Goal: Transaction & Acquisition: Book appointment/travel/reservation

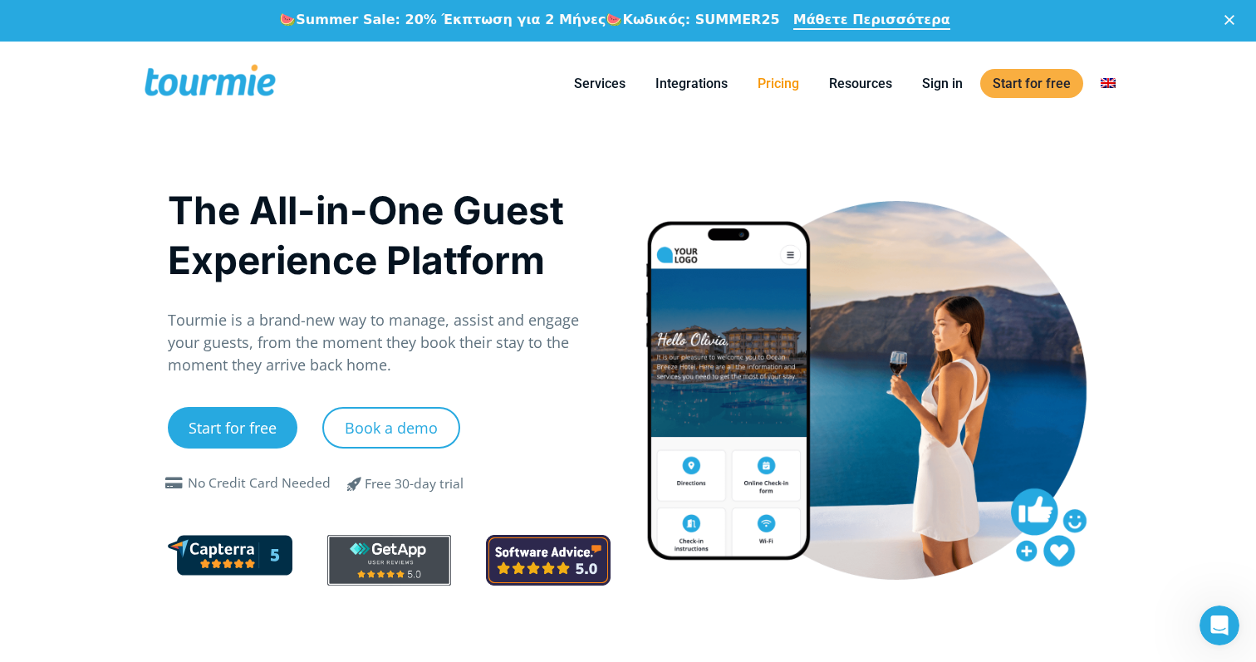
click at [794, 88] on link "Pricing" at bounding box center [778, 83] width 66 height 21
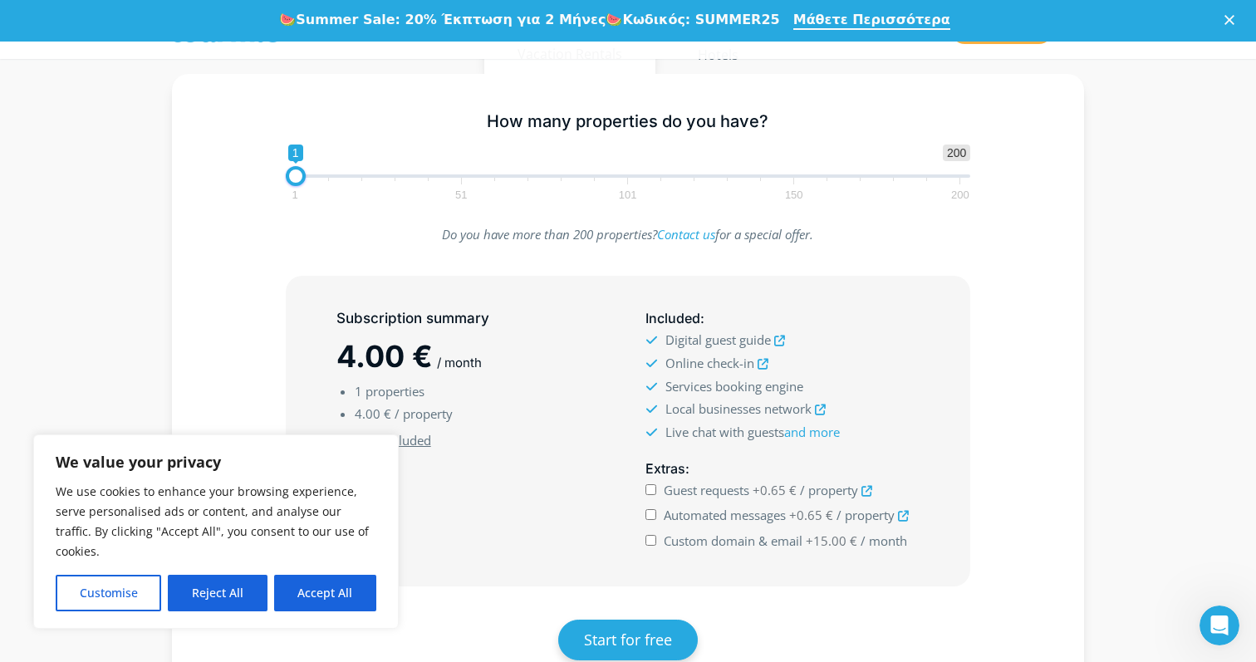
scroll to position [347, 0]
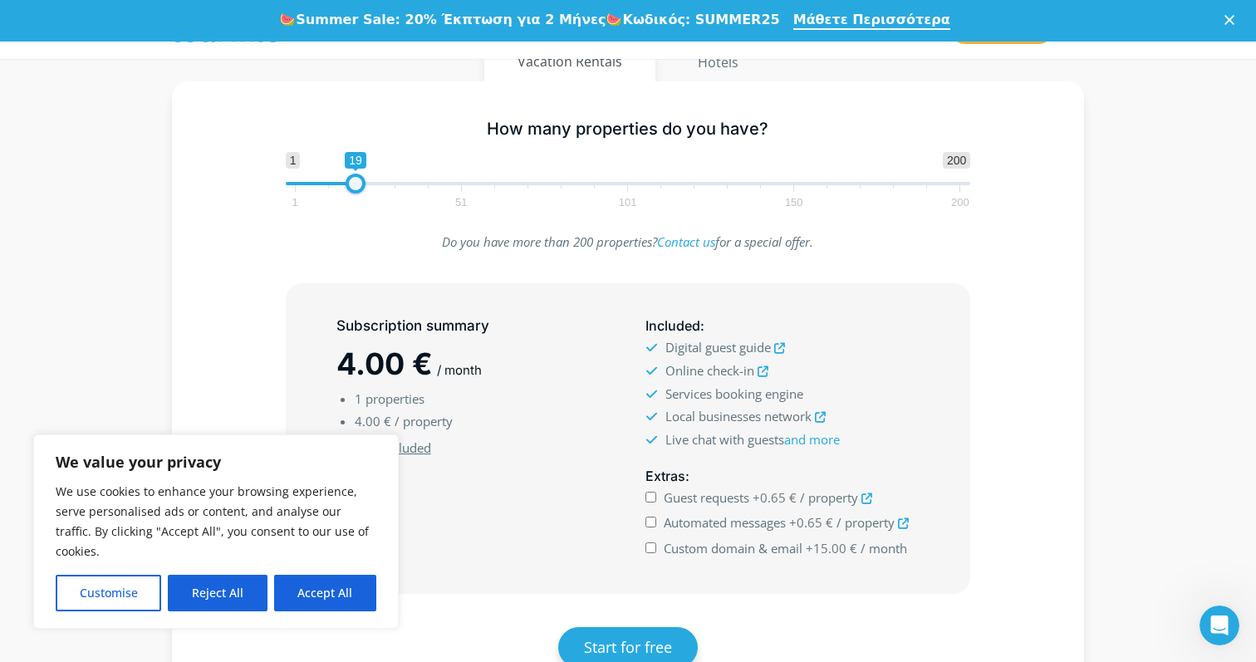
drag, startPoint x: 295, startPoint y: 179, endPoint x: 356, endPoint y: 184, distance: 61.7
click at [356, 184] on span at bounding box center [356, 184] width 20 height 20
drag, startPoint x: 358, startPoint y: 189, endPoint x: 268, endPoint y: 178, distance: 90.5
click at [268, 179] on div "1 200 0 0 1 1 51 101 150 200 1" at bounding box center [628, 179] width 720 height 54
type input "4"
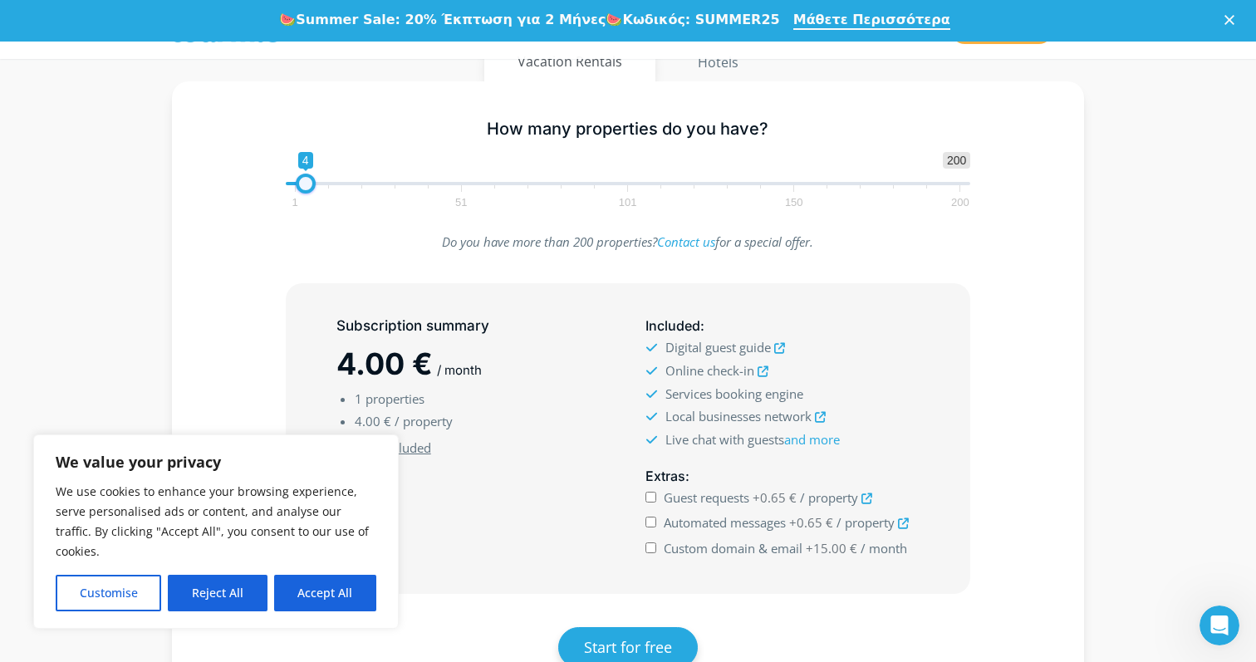
drag, startPoint x: 290, startPoint y: 182, endPoint x: 300, endPoint y: 182, distance: 10.0
click at [300, 182] on span at bounding box center [306, 184] width 20 height 20
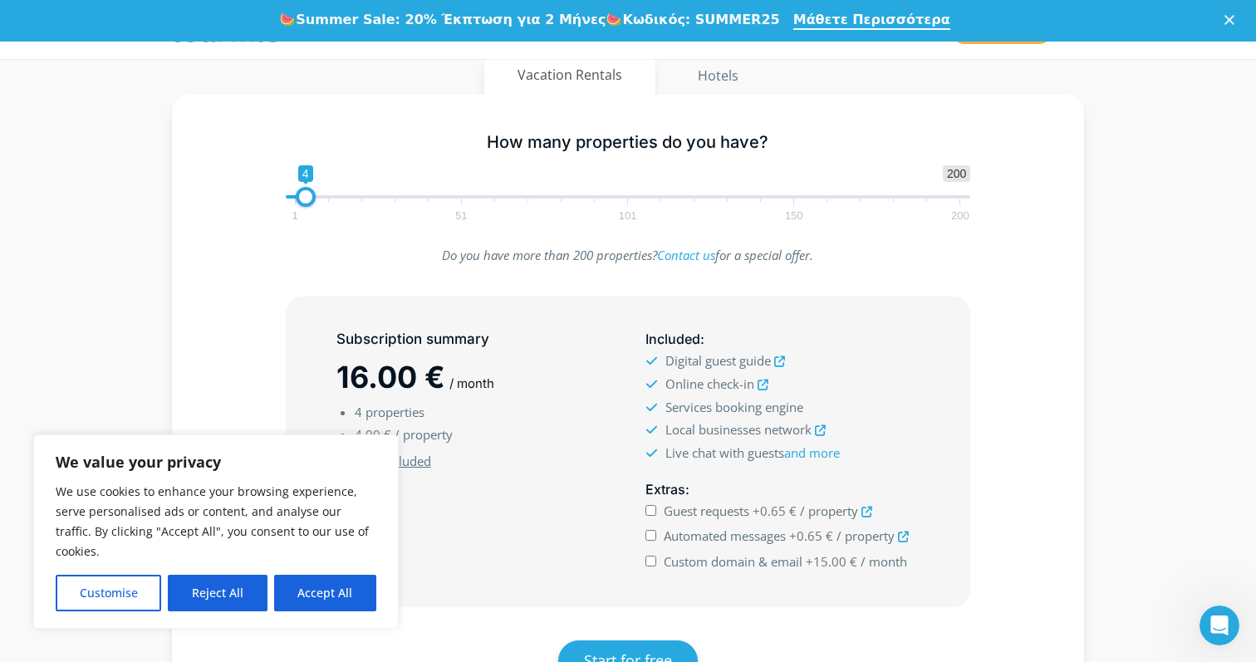
scroll to position [325, 0]
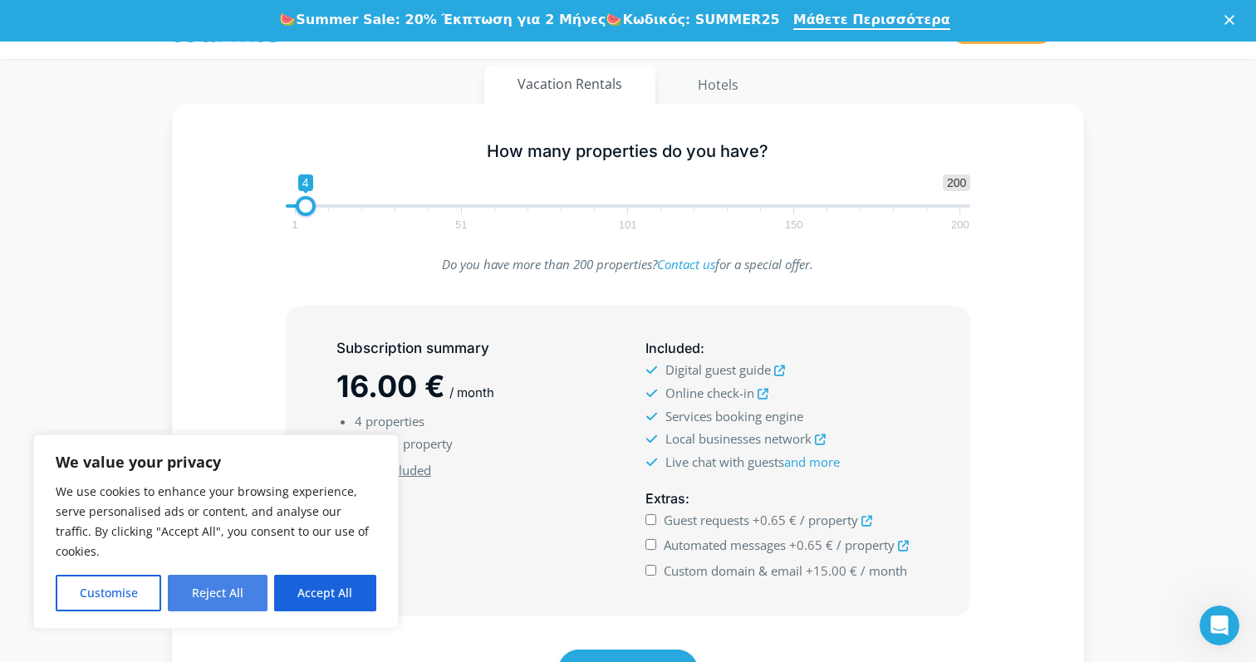
click at [250, 592] on button "Reject All" at bounding box center [217, 593] width 99 height 37
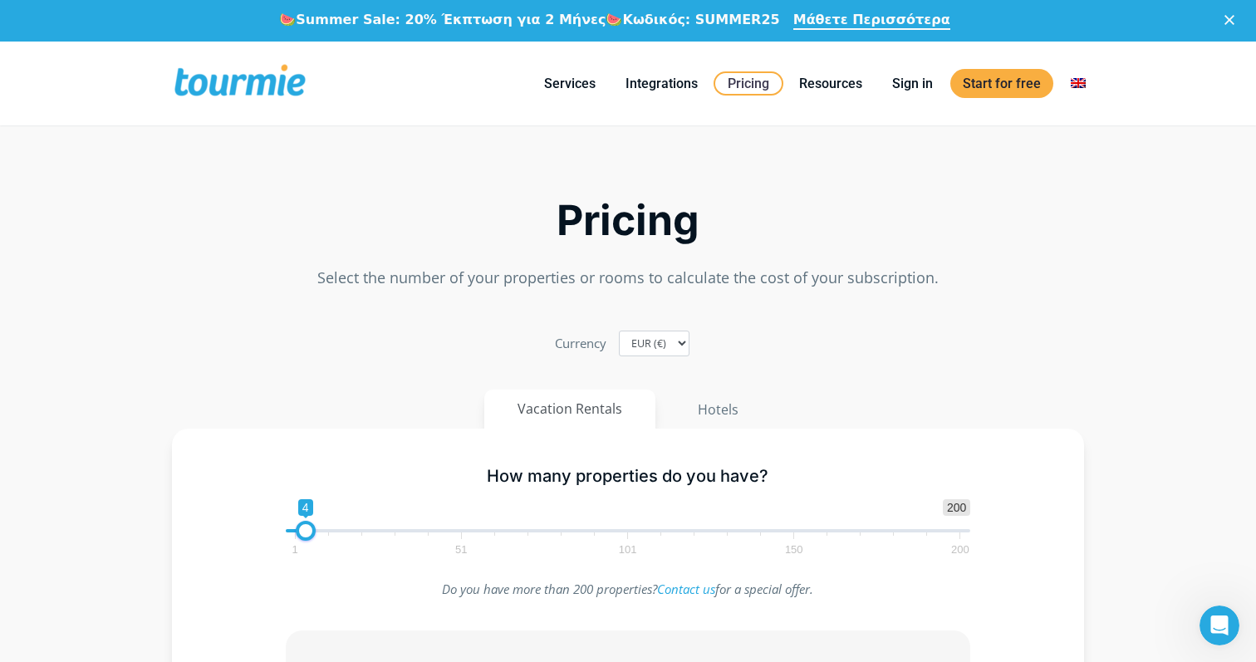
scroll to position [0, 0]
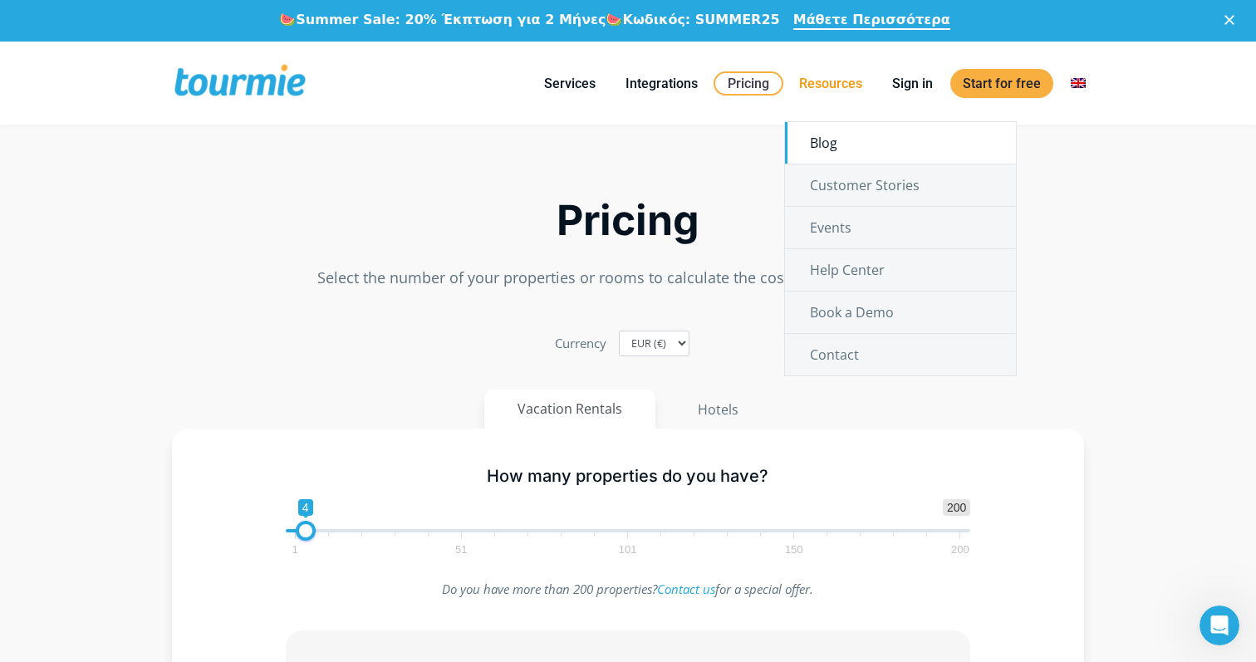
click at [830, 141] on link "Blog" at bounding box center [900, 143] width 231 height 42
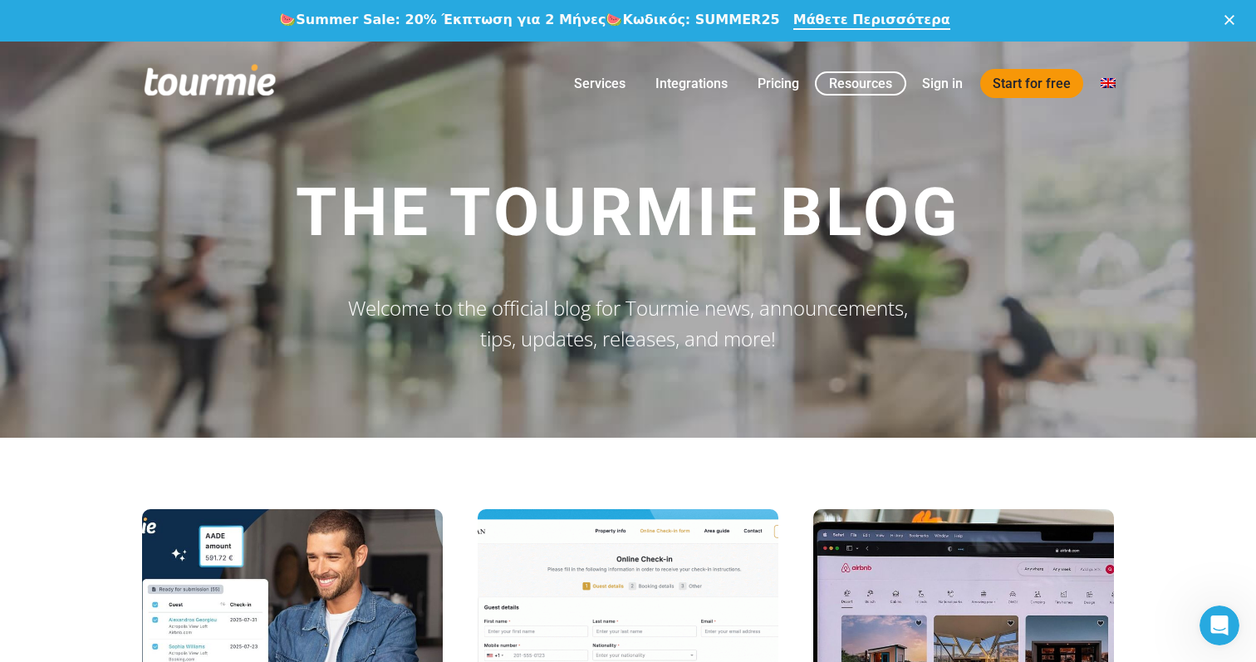
click at [1007, 78] on link "Start for free" at bounding box center [1031, 83] width 103 height 29
click at [223, 84] on span at bounding box center [210, 83] width 136 height 39
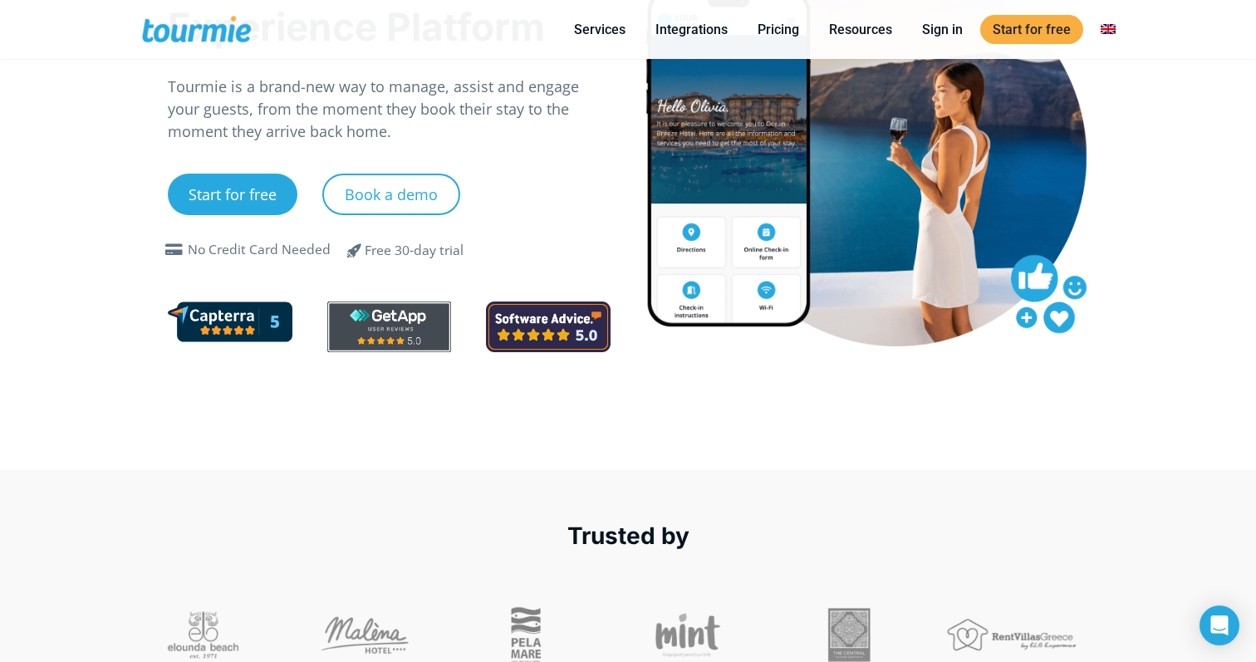
scroll to position [30, 0]
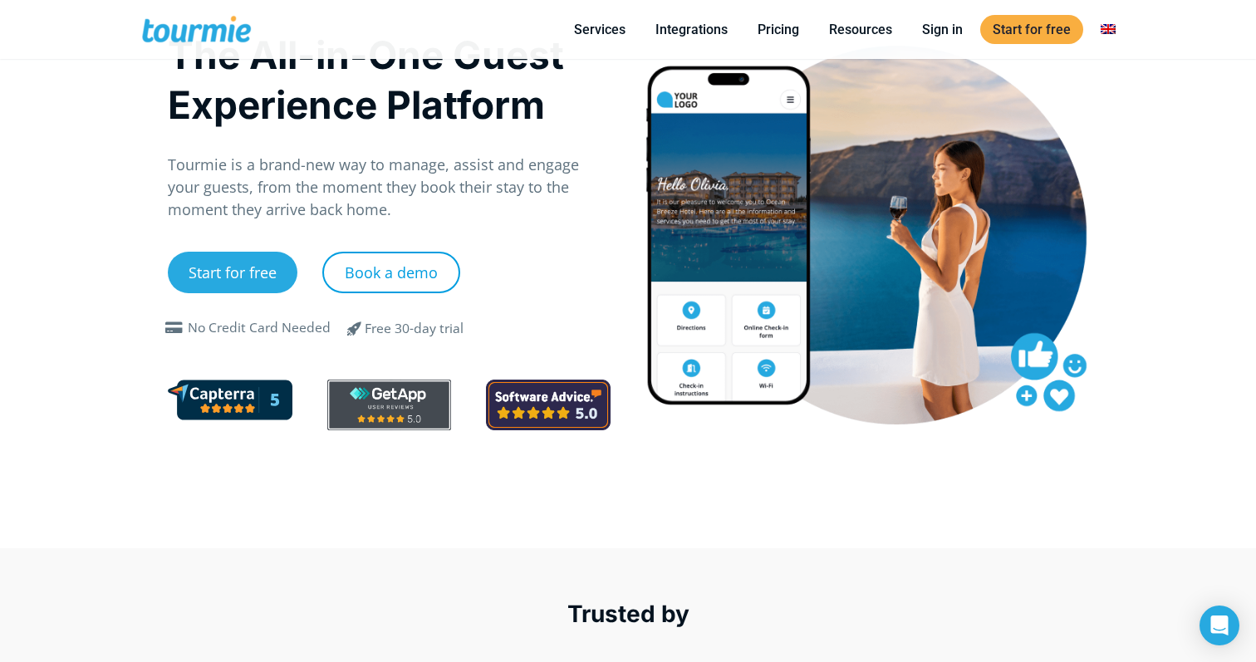
click at [417, 265] on link "Book a demo" at bounding box center [391, 273] width 138 height 42
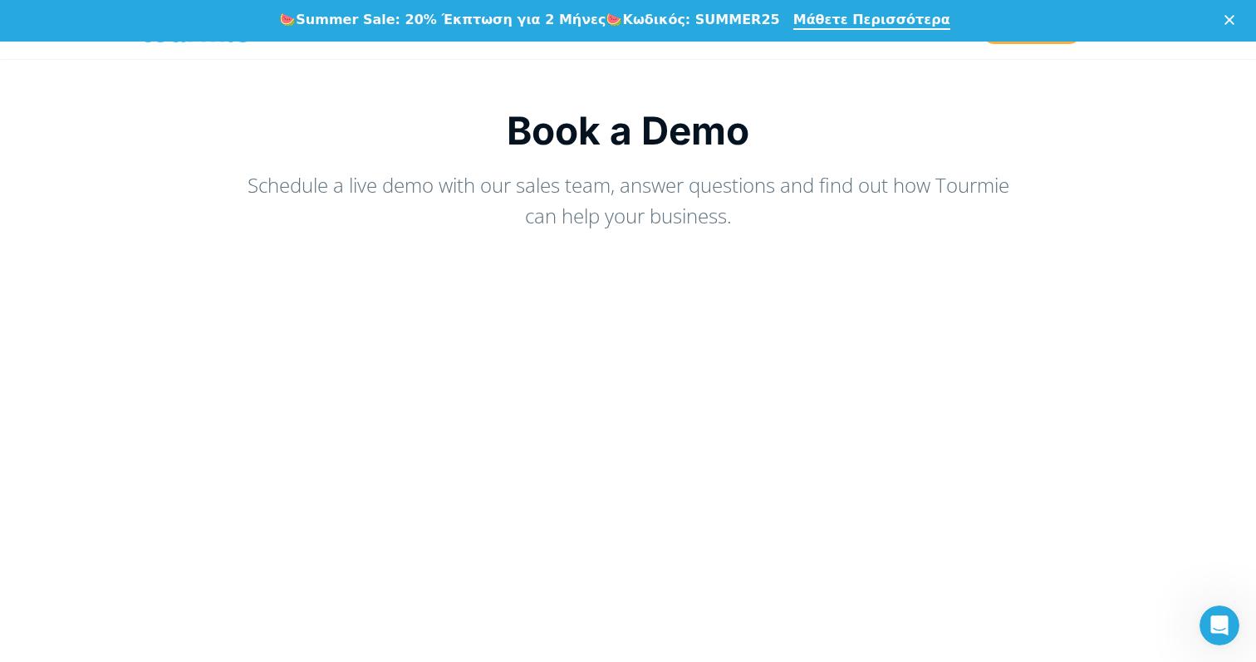
scroll to position [75, 0]
